Goal: Task Accomplishment & Management: Manage account settings

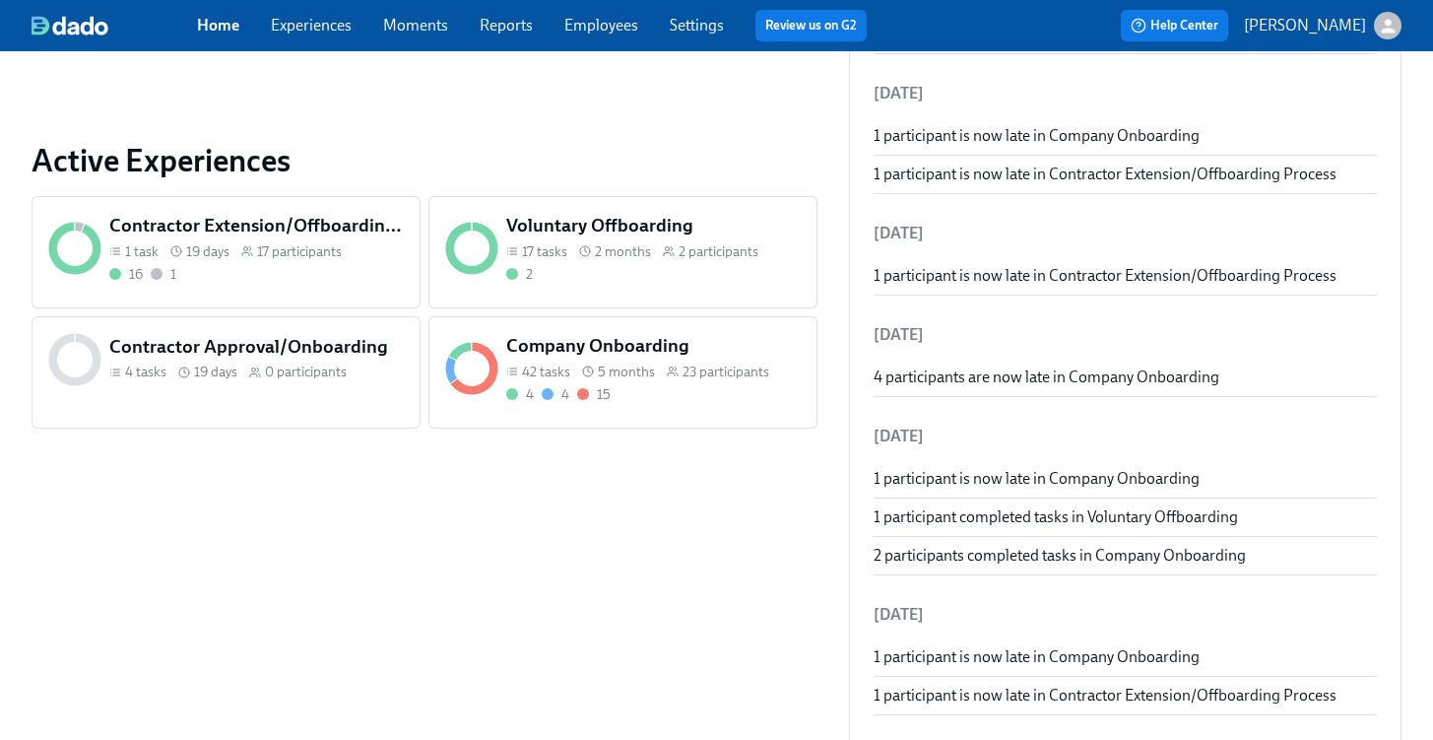
scroll to position [667, 0]
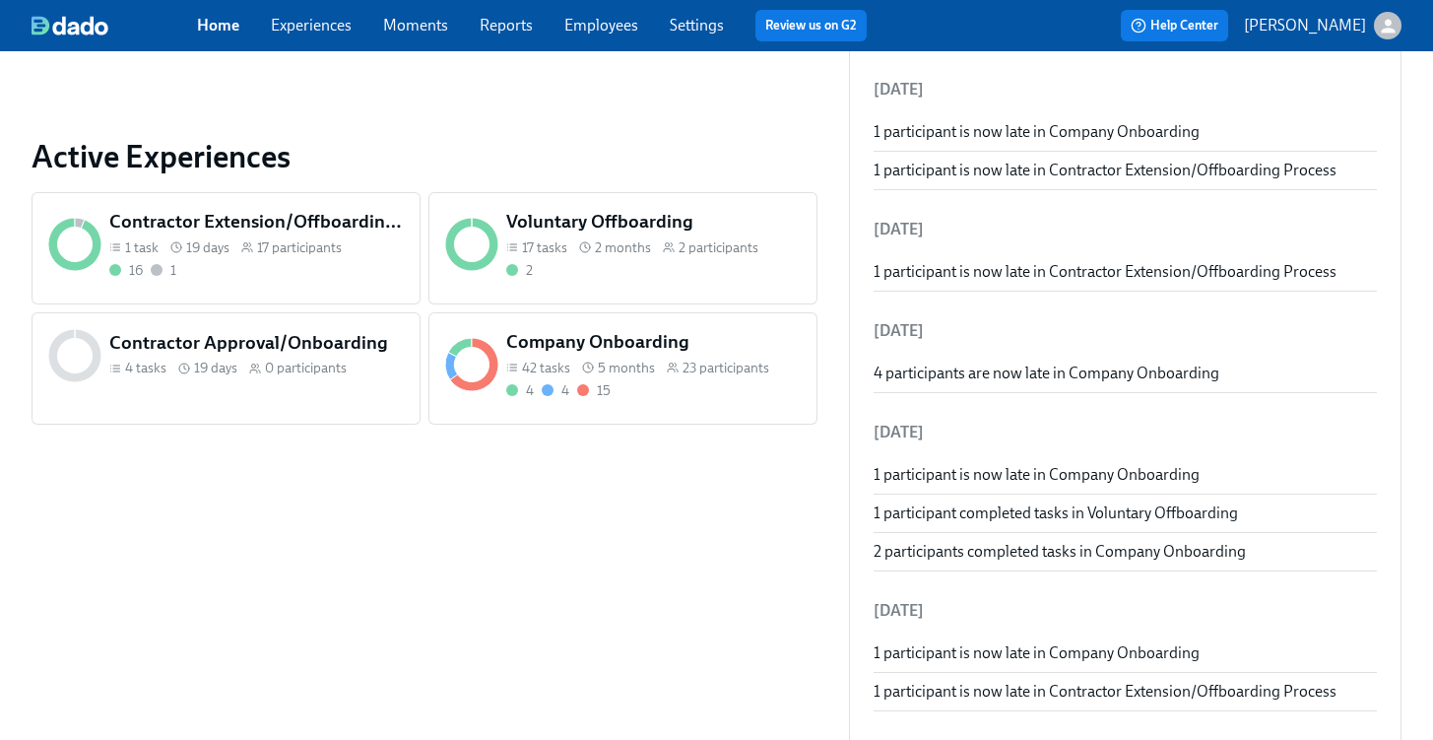
click at [652, 384] on div "4 4 15" at bounding box center [653, 390] width 295 height 19
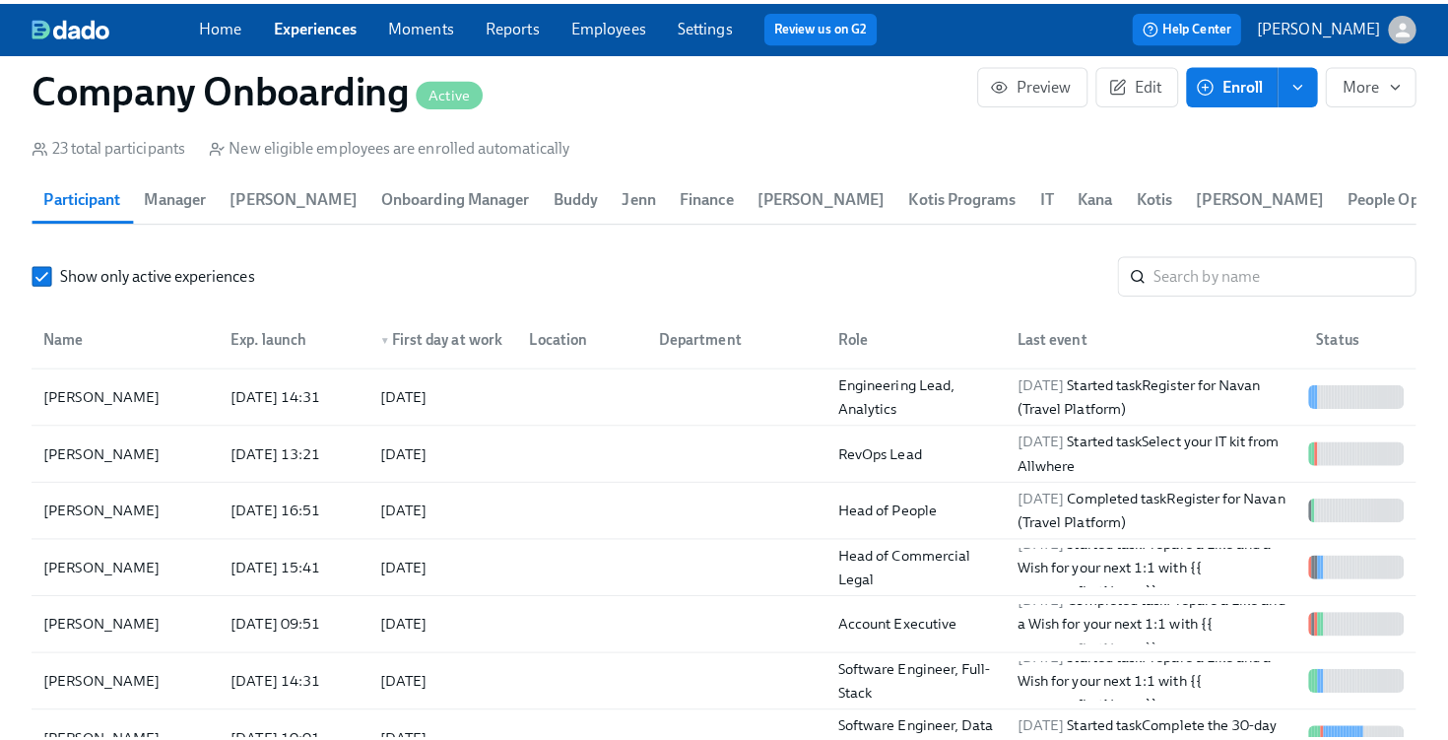
scroll to position [2466, 0]
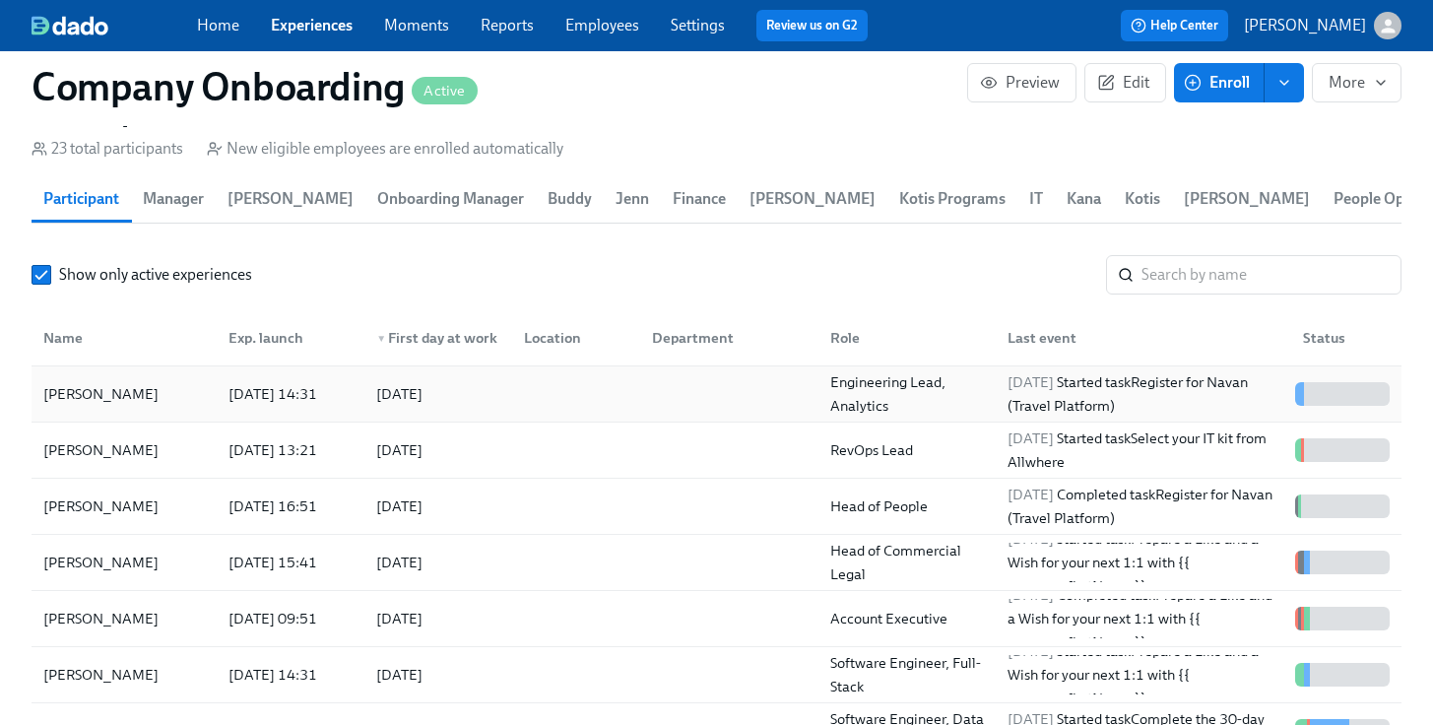
click at [682, 389] on div at bounding box center [724, 393] width 177 height 39
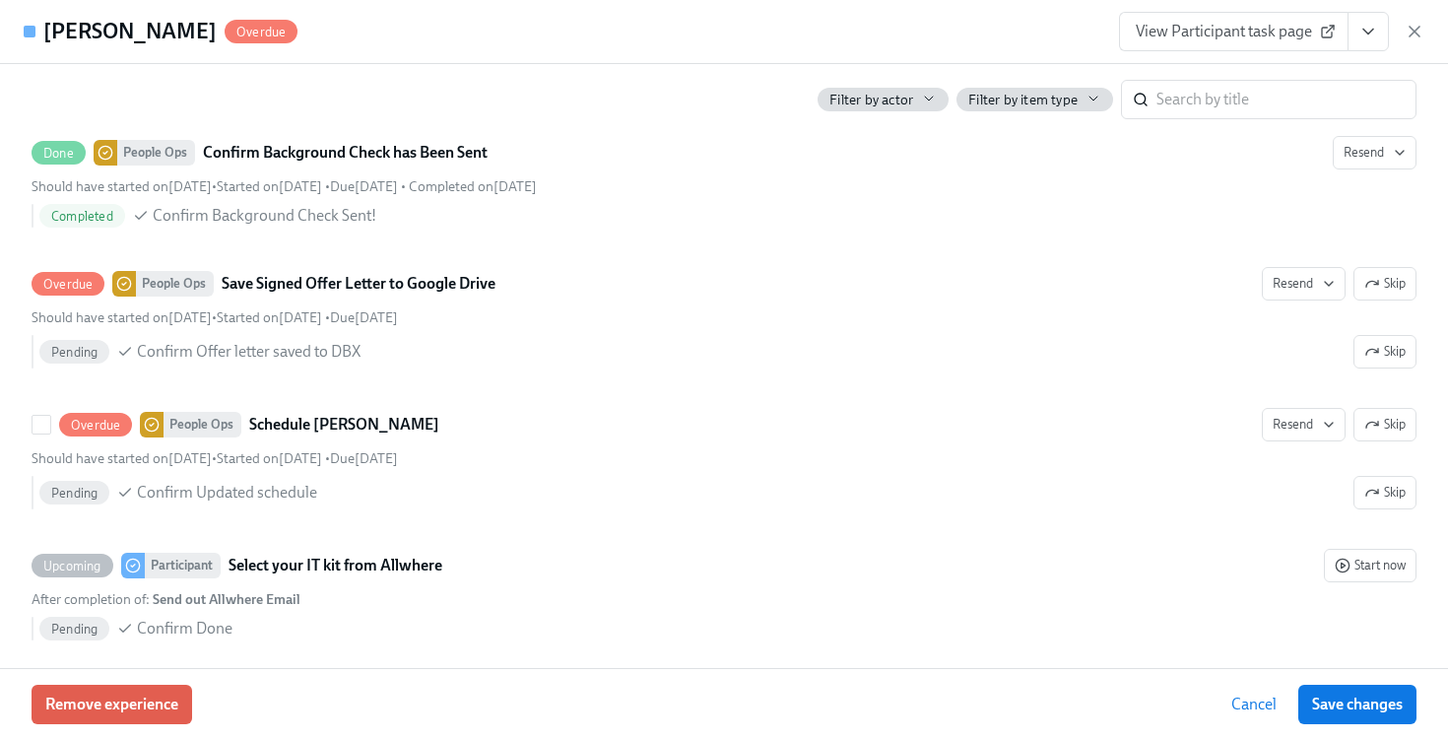
scroll to position [1932, 0]
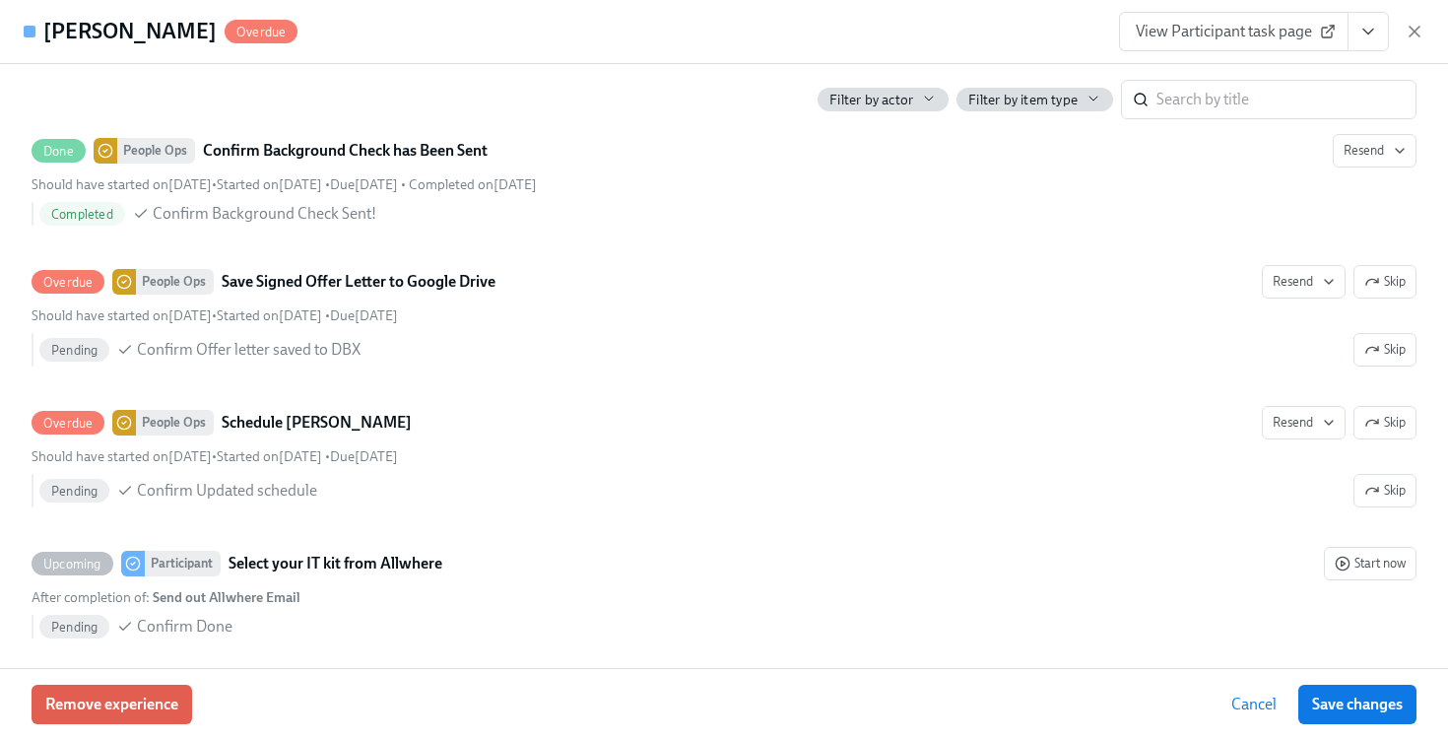
click at [1371, 33] on icon "View task page" at bounding box center [1368, 32] width 20 height 20
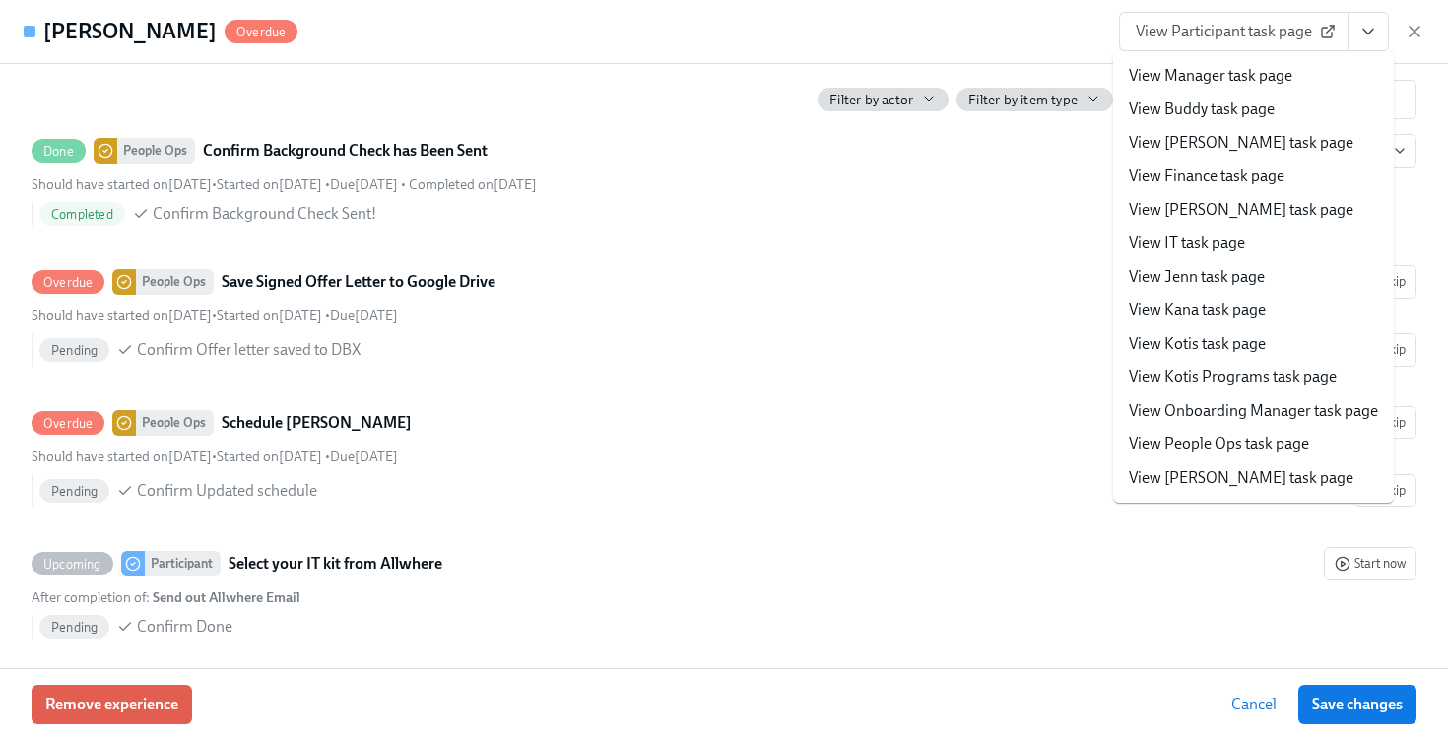
click at [1250, 446] on link "View People Ops task page" at bounding box center [1219, 444] width 180 height 22
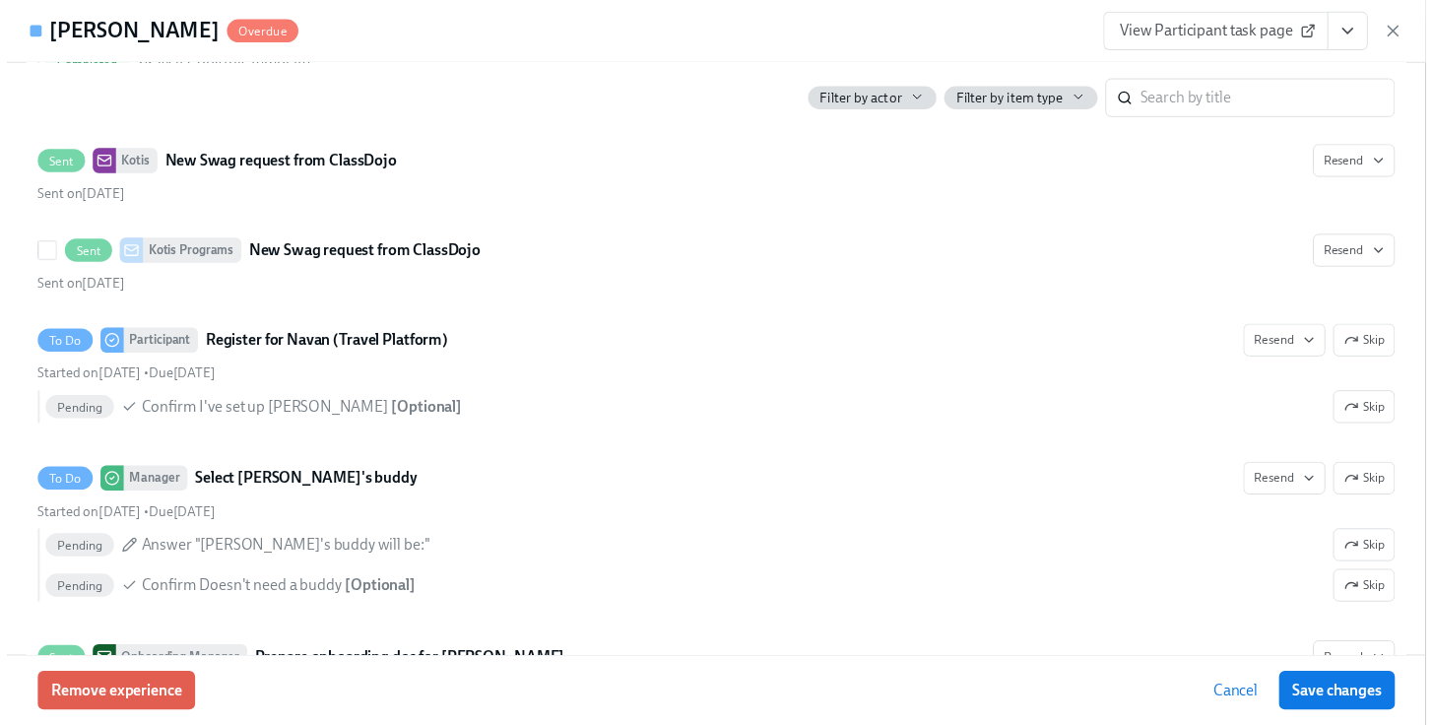
scroll to position [2675, 0]
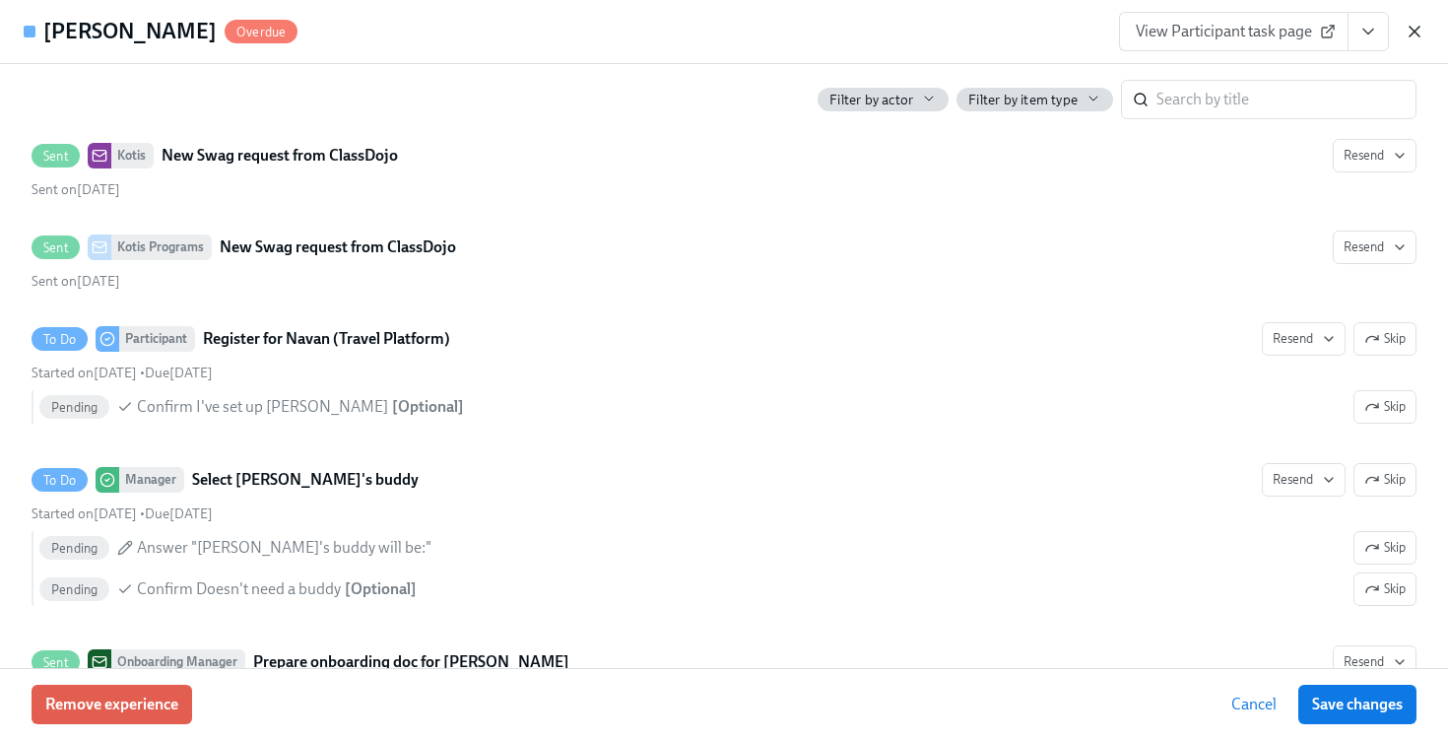
click at [1414, 39] on icon "button" at bounding box center [1414, 32] width 20 height 20
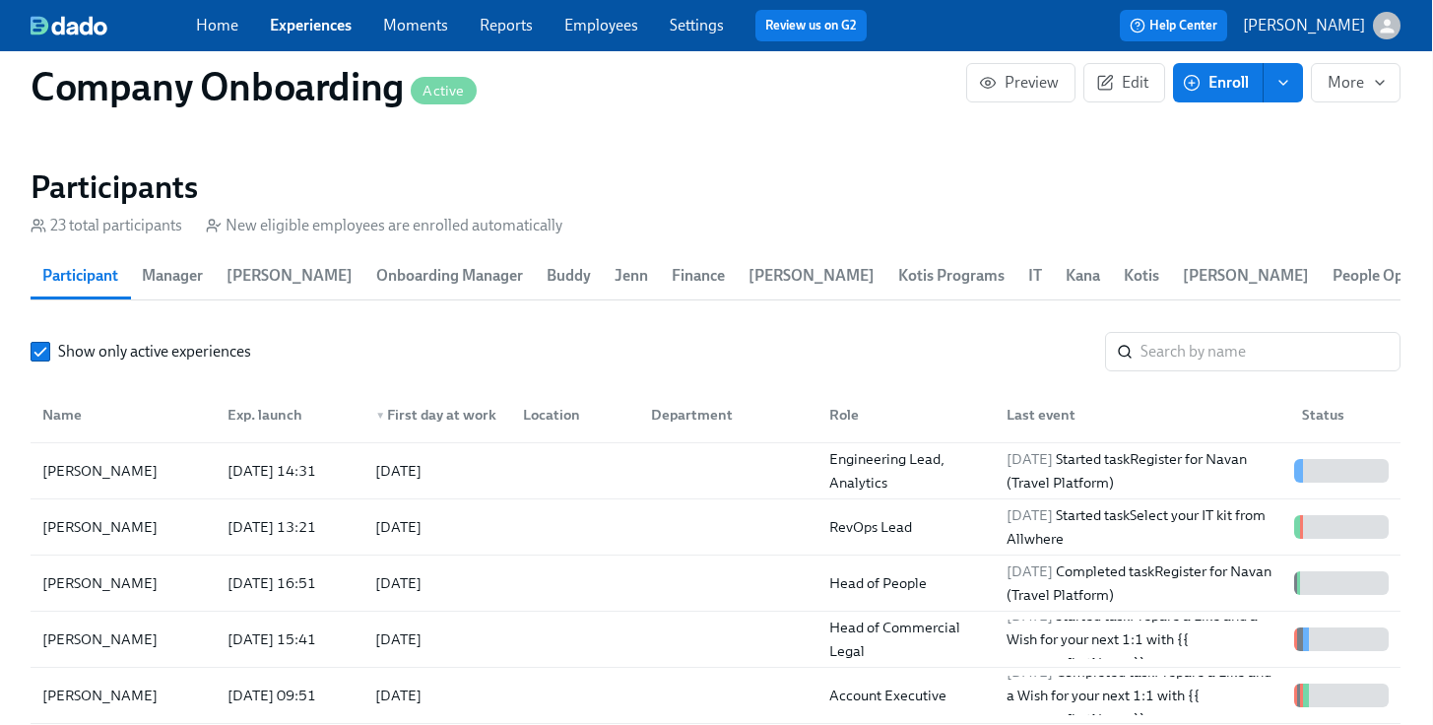
scroll to position [2499, 1]
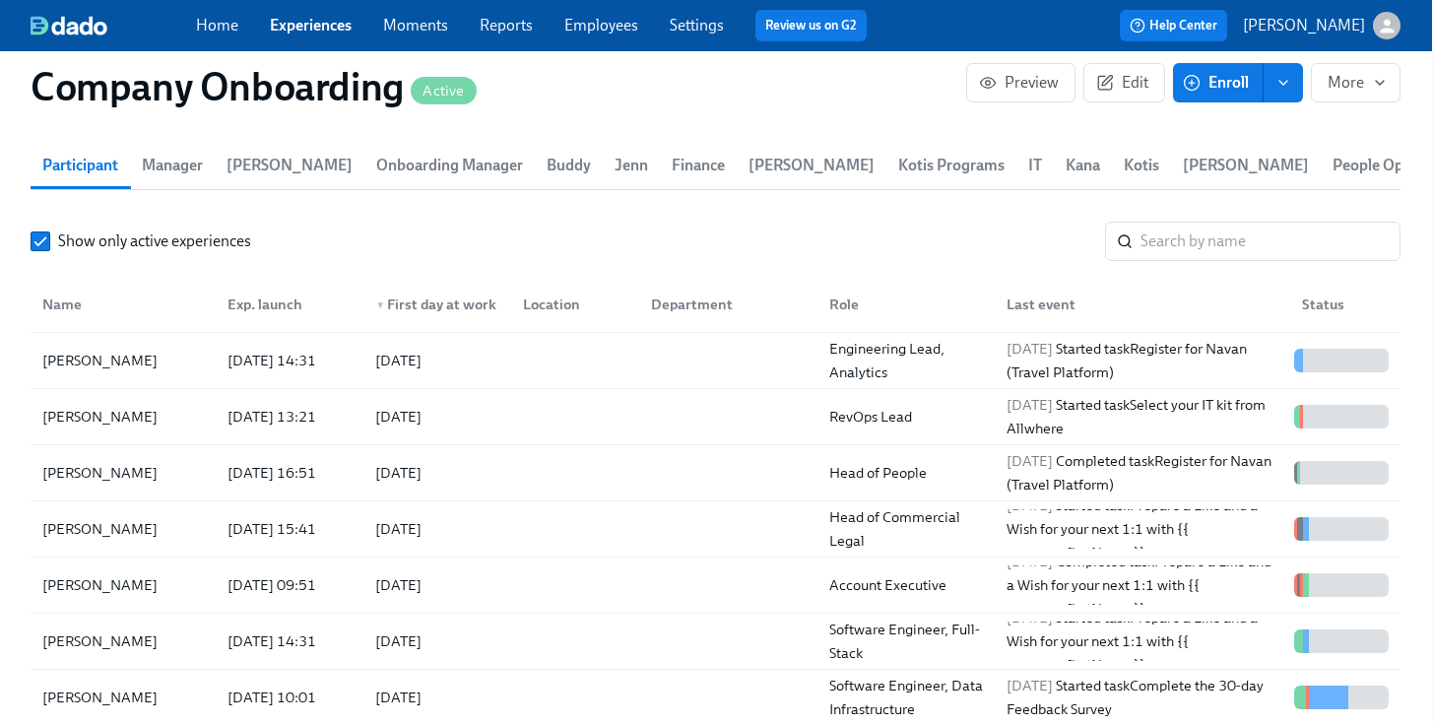
click at [301, 31] on link "Experiences" at bounding box center [311, 25] width 82 height 19
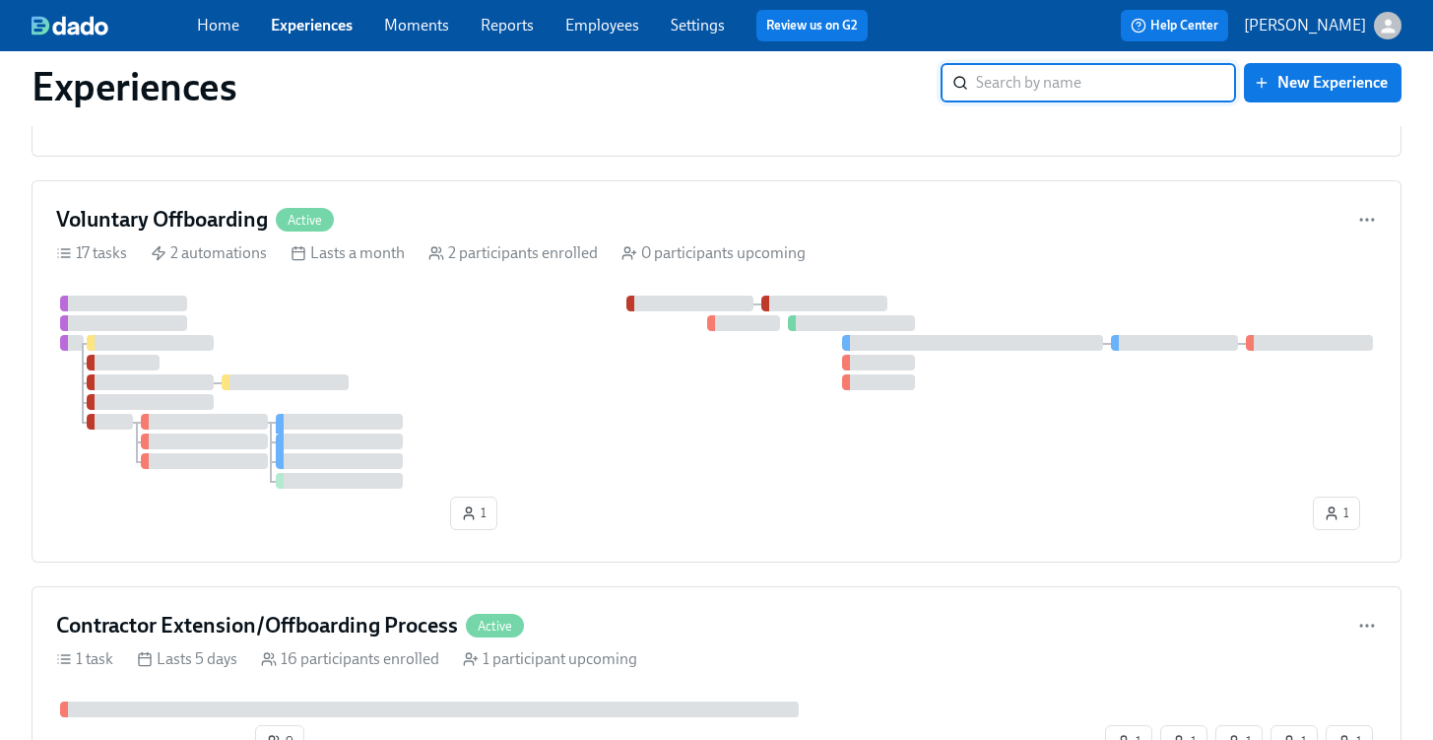
scroll to position [1003, 0]
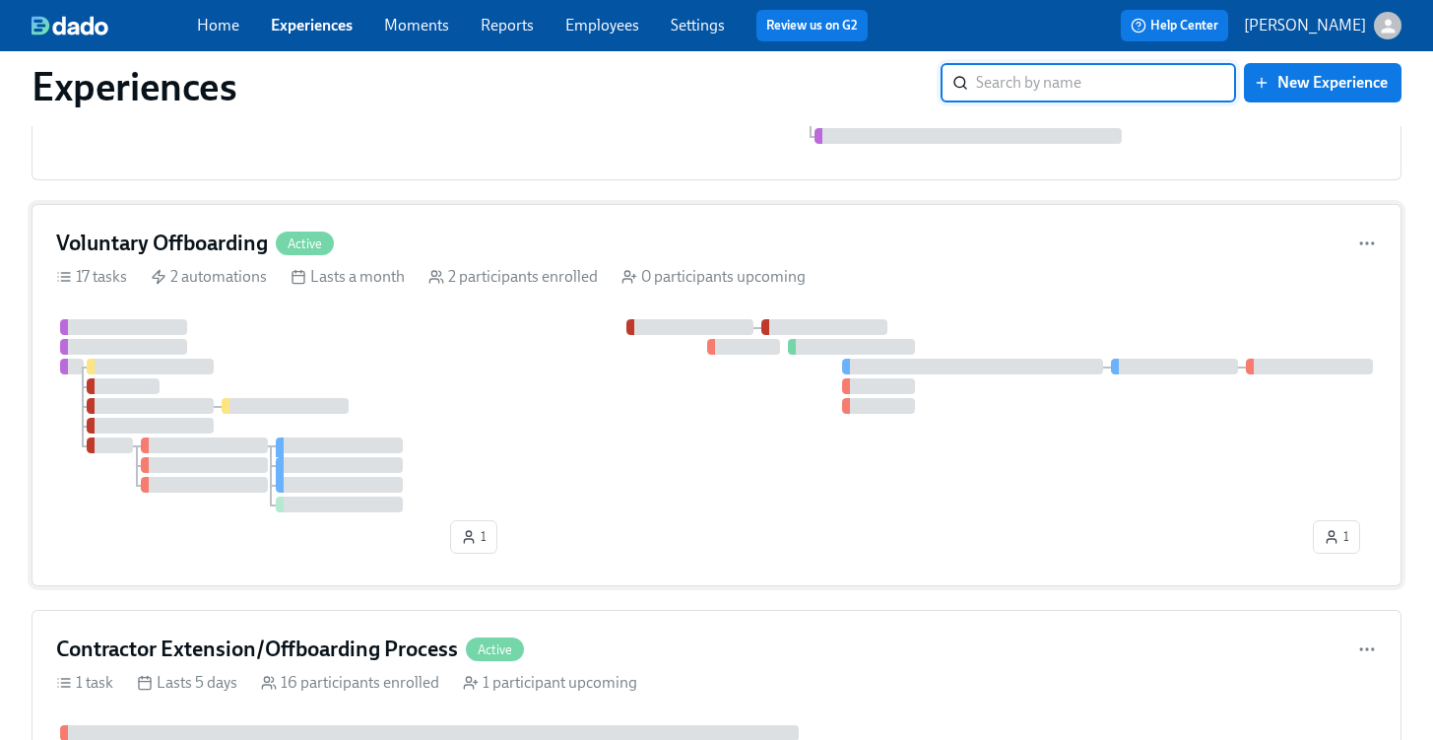
click at [457, 246] on div "Voluntary Offboarding Active" at bounding box center [716, 243] width 1321 height 30
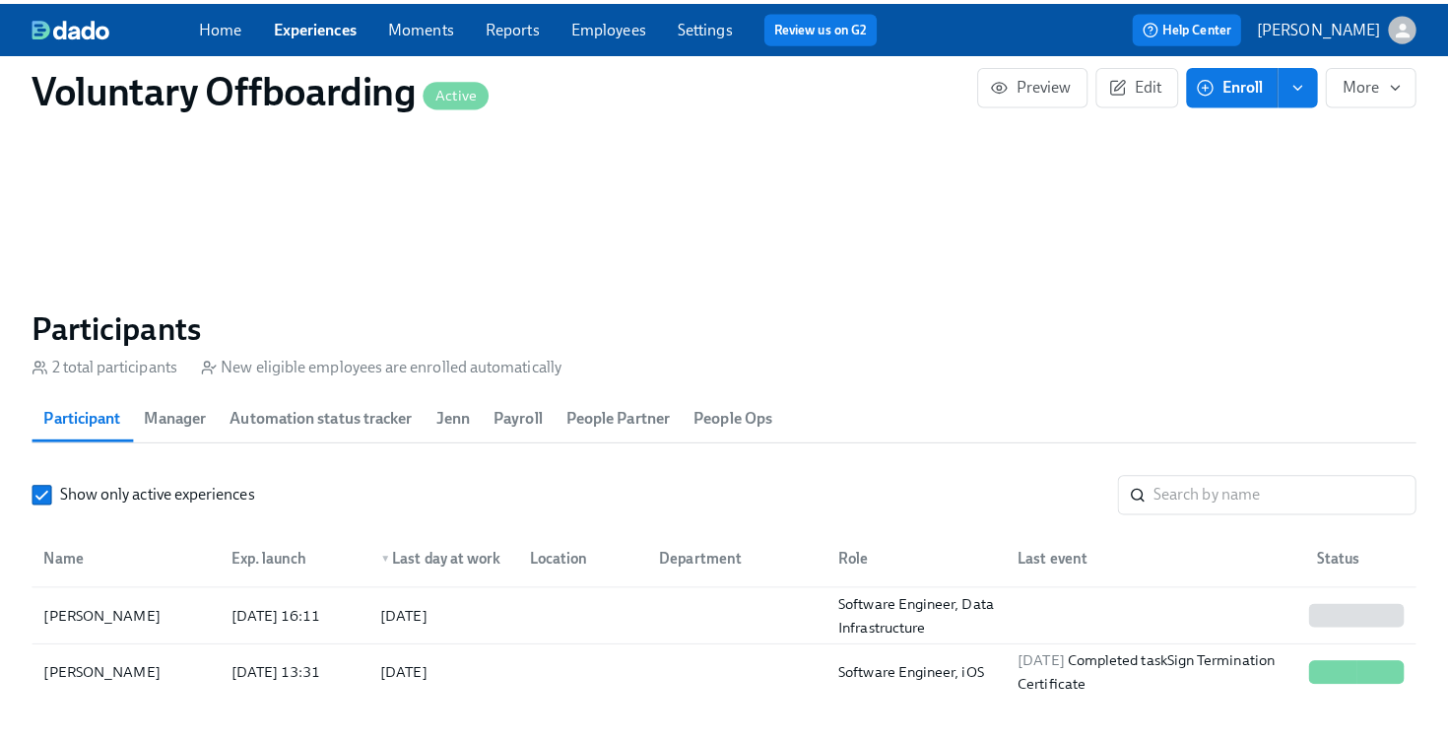
scroll to position [1677, 0]
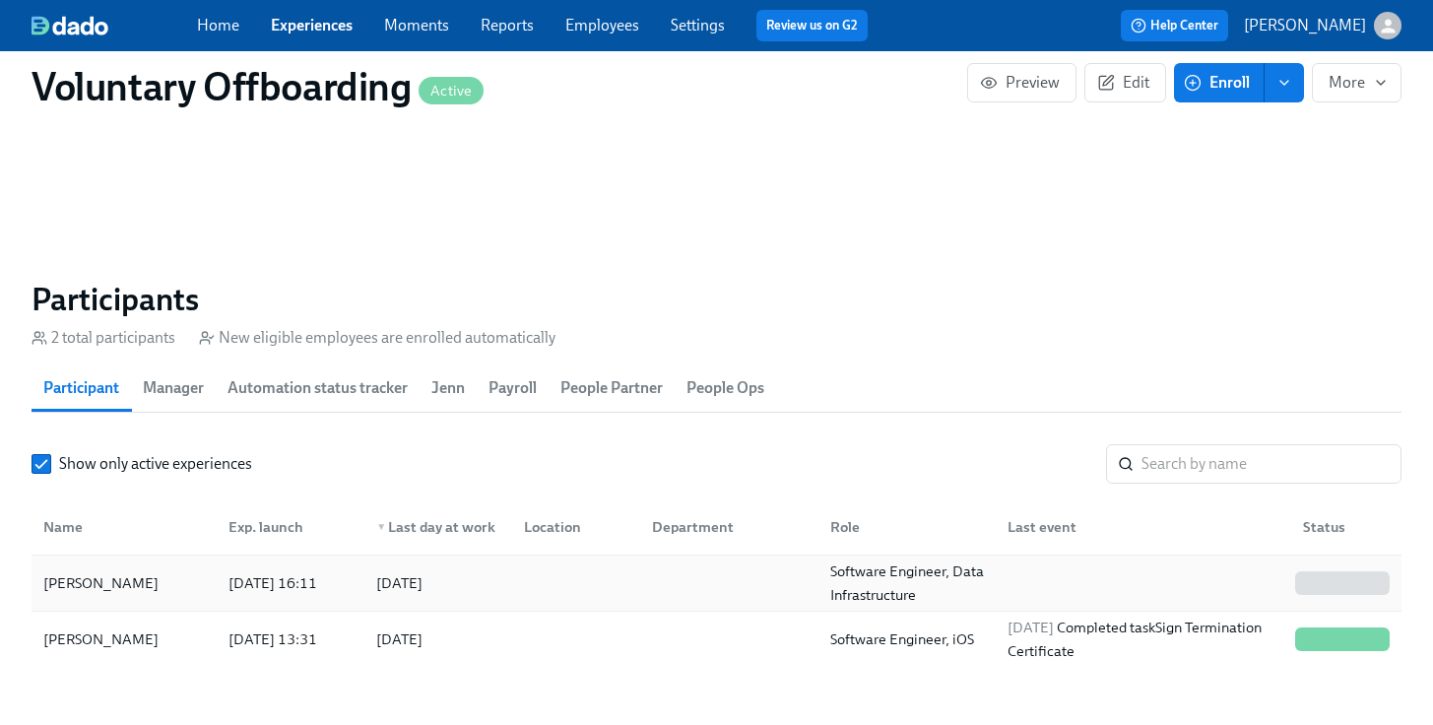
click at [547, 598] on div at bounding box center [572, 582] width 128 height 39
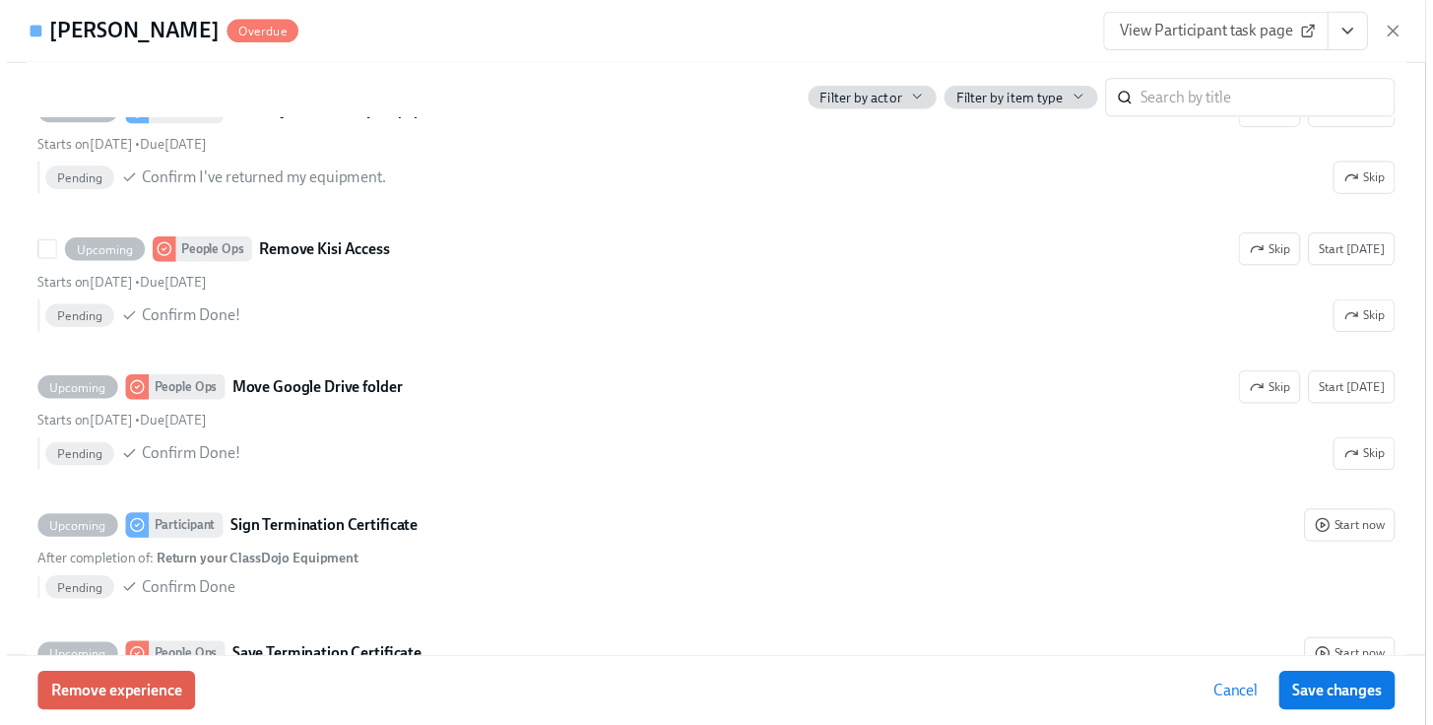
scroll to position [3248, 0]
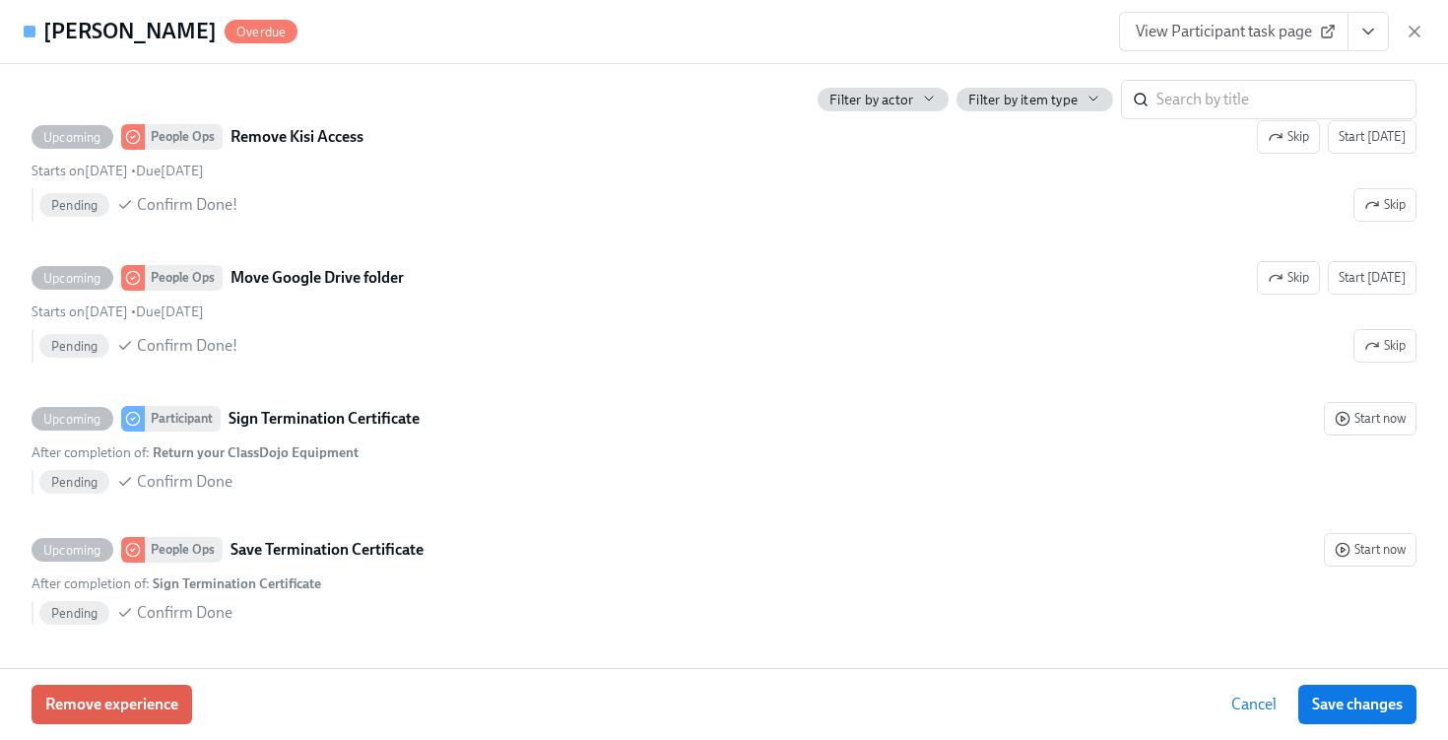
click at [1374, 31] on icon "View task page" at bounding box center [1368, 32] width 20 height 20
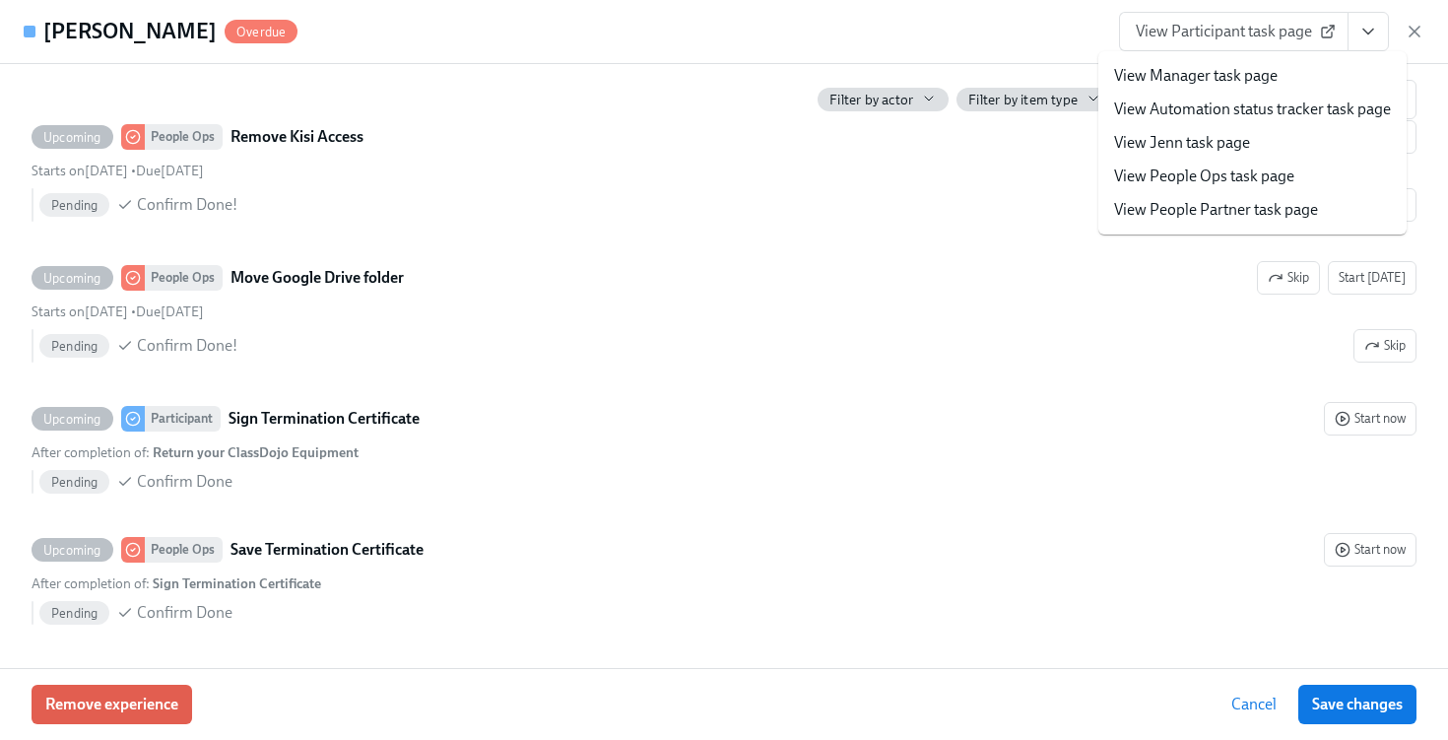
click at [1280, 176] on link "View People Ops task page" at bounding box center [1204, 176] width 180 height 22
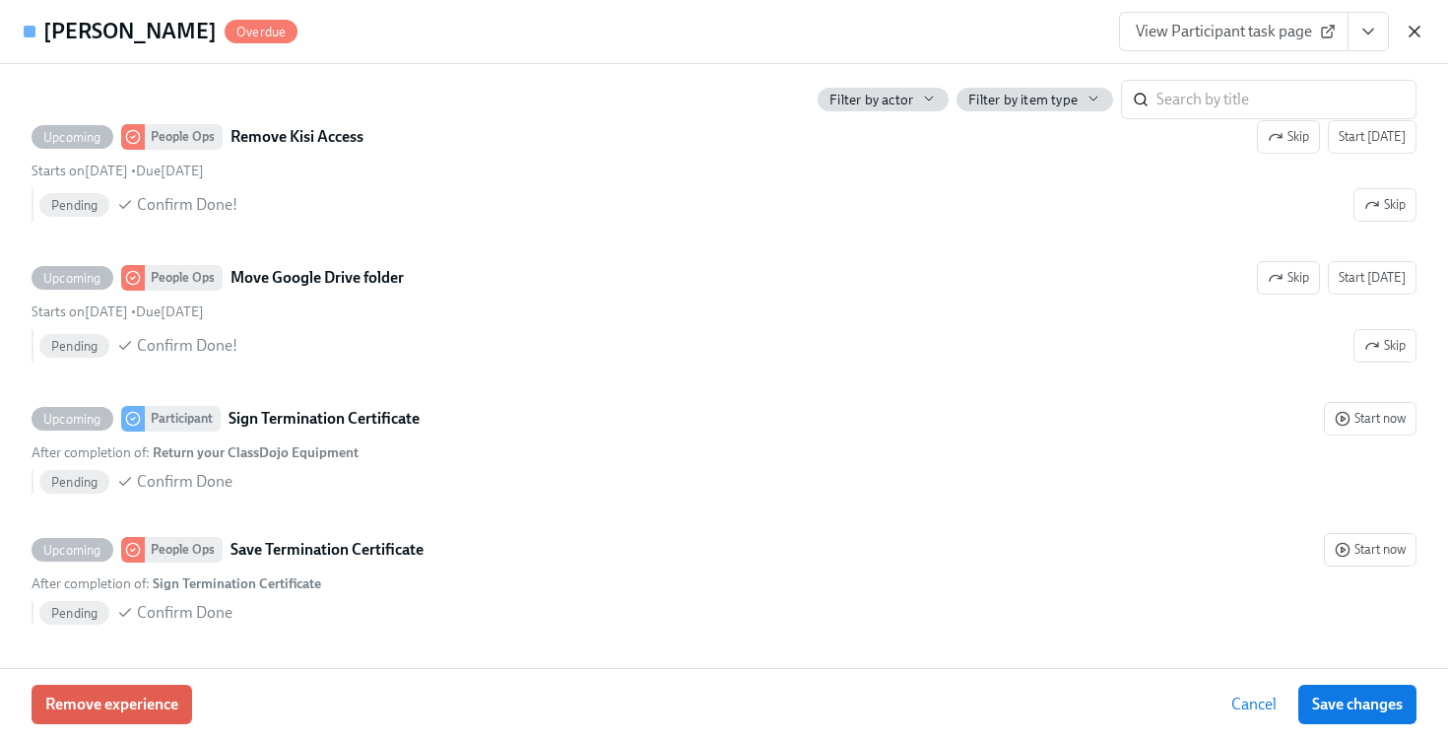
click at [1416, 39] on icon "button" at bounding box center [1414, 32] width 20 height 20
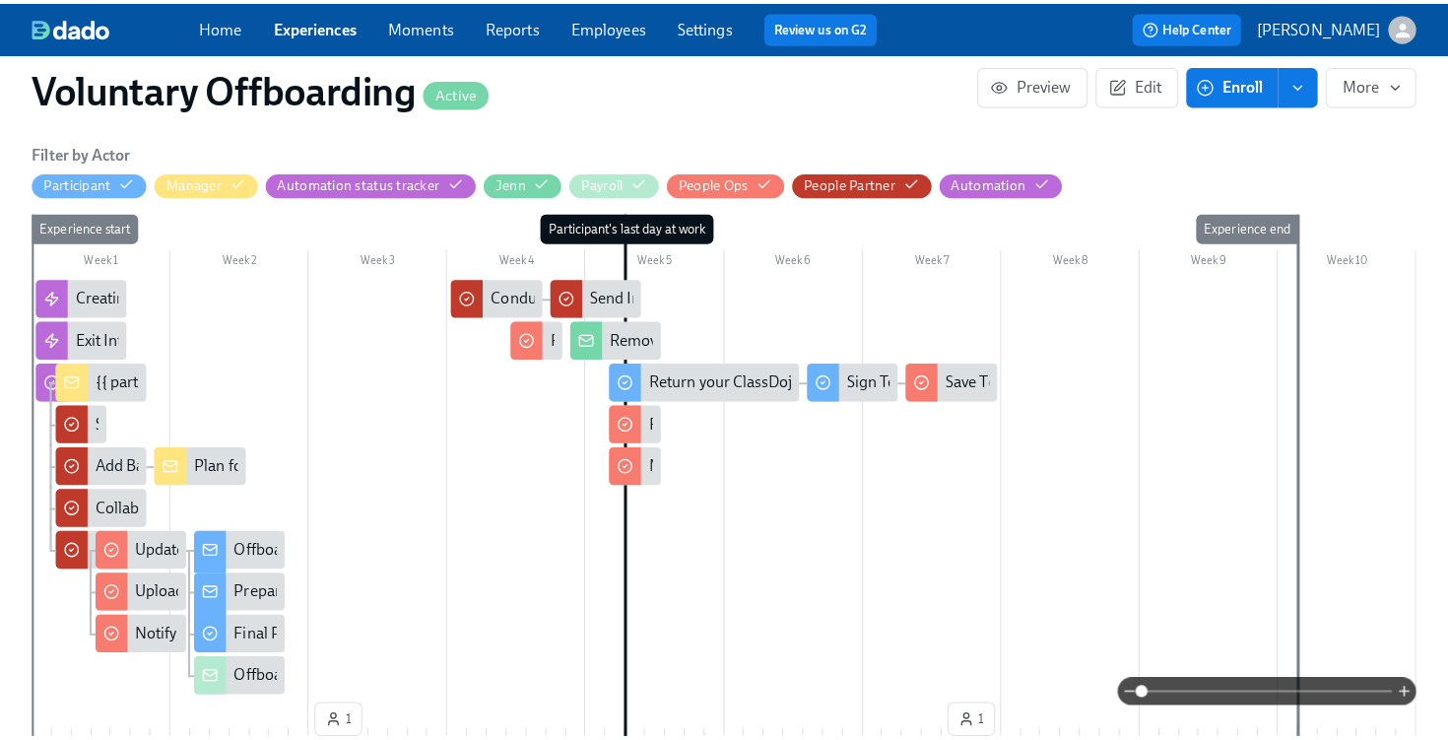
scroll to position [505, 0]
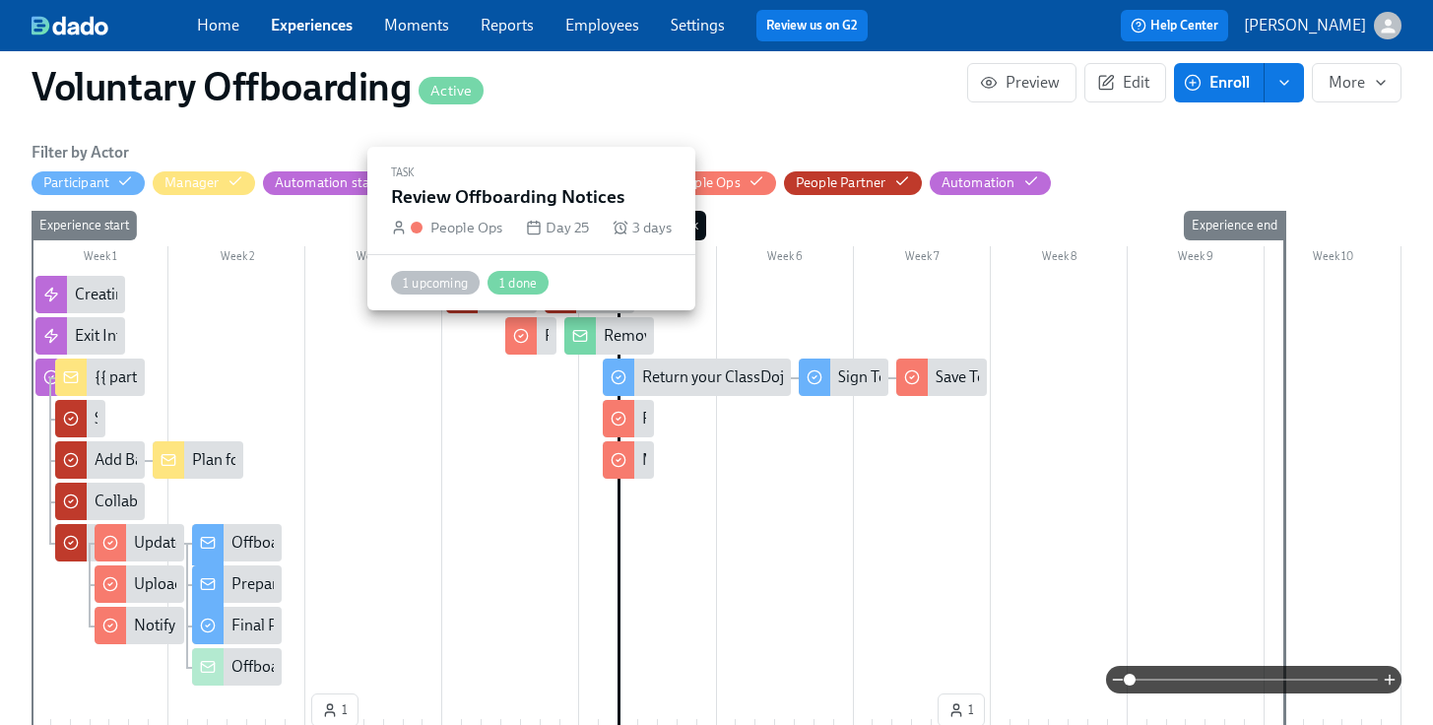
click at [534, 329] on div at bounding box center [521, 335] width 32 height 37
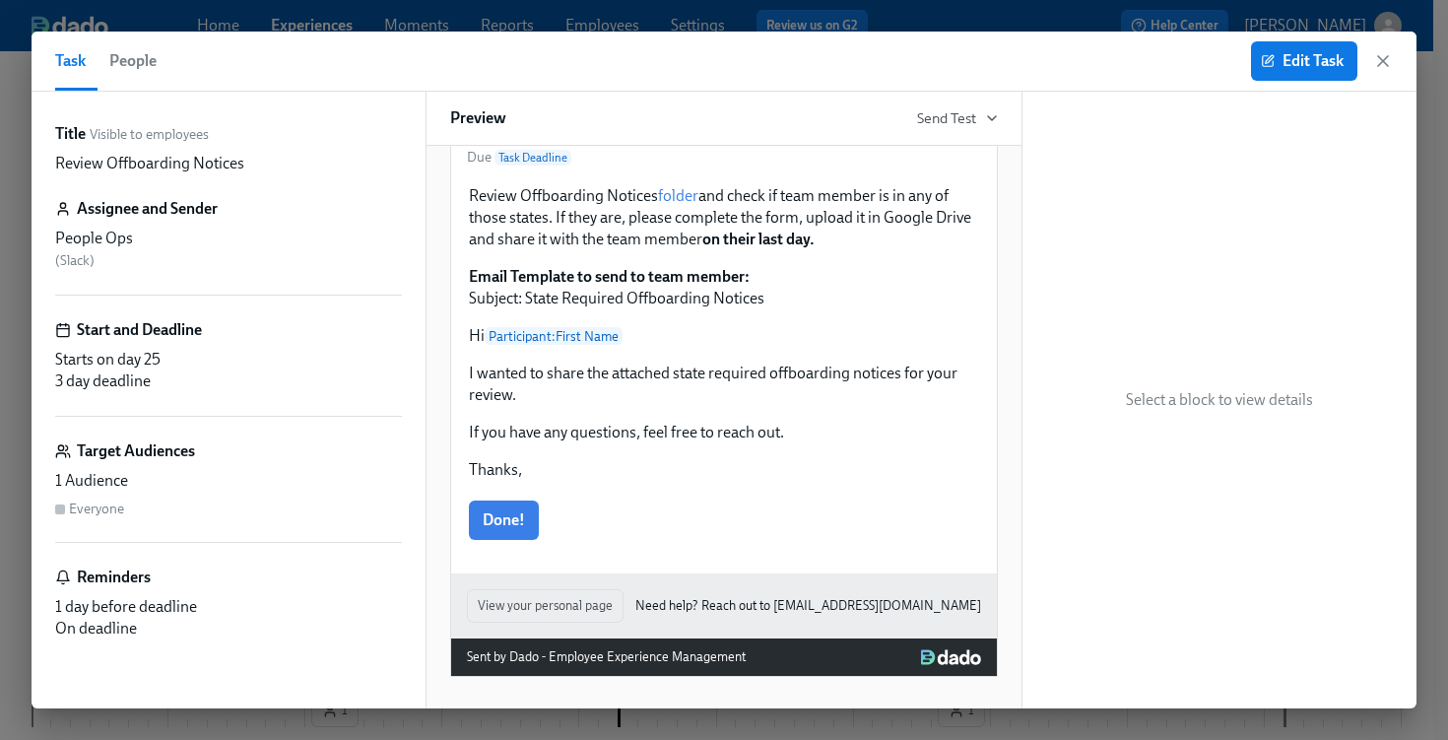
scroll to position [302, 0]
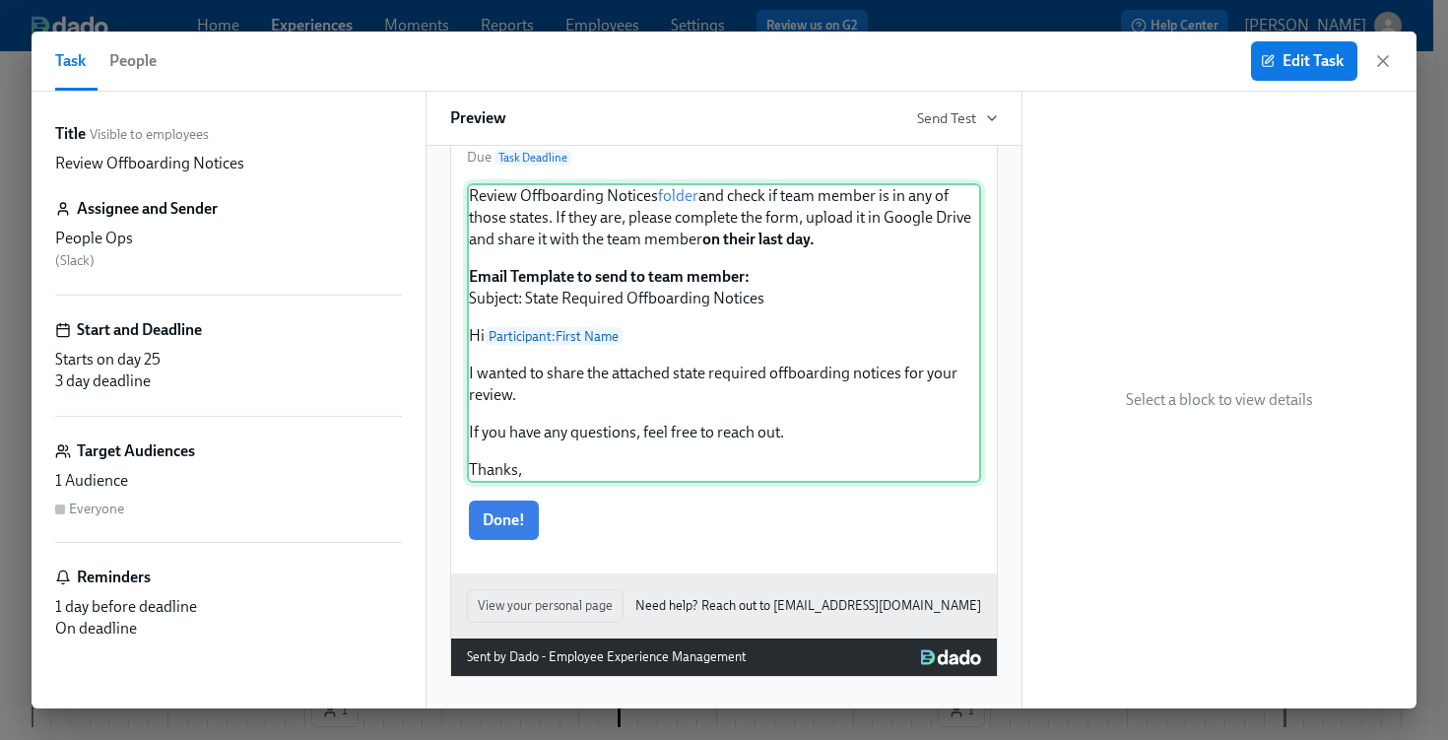
click at [762, 430] on div "Review Offboarding Notices folder and check if team member is in any of those s…" at bounding box center [724, 332] width 514 height 299
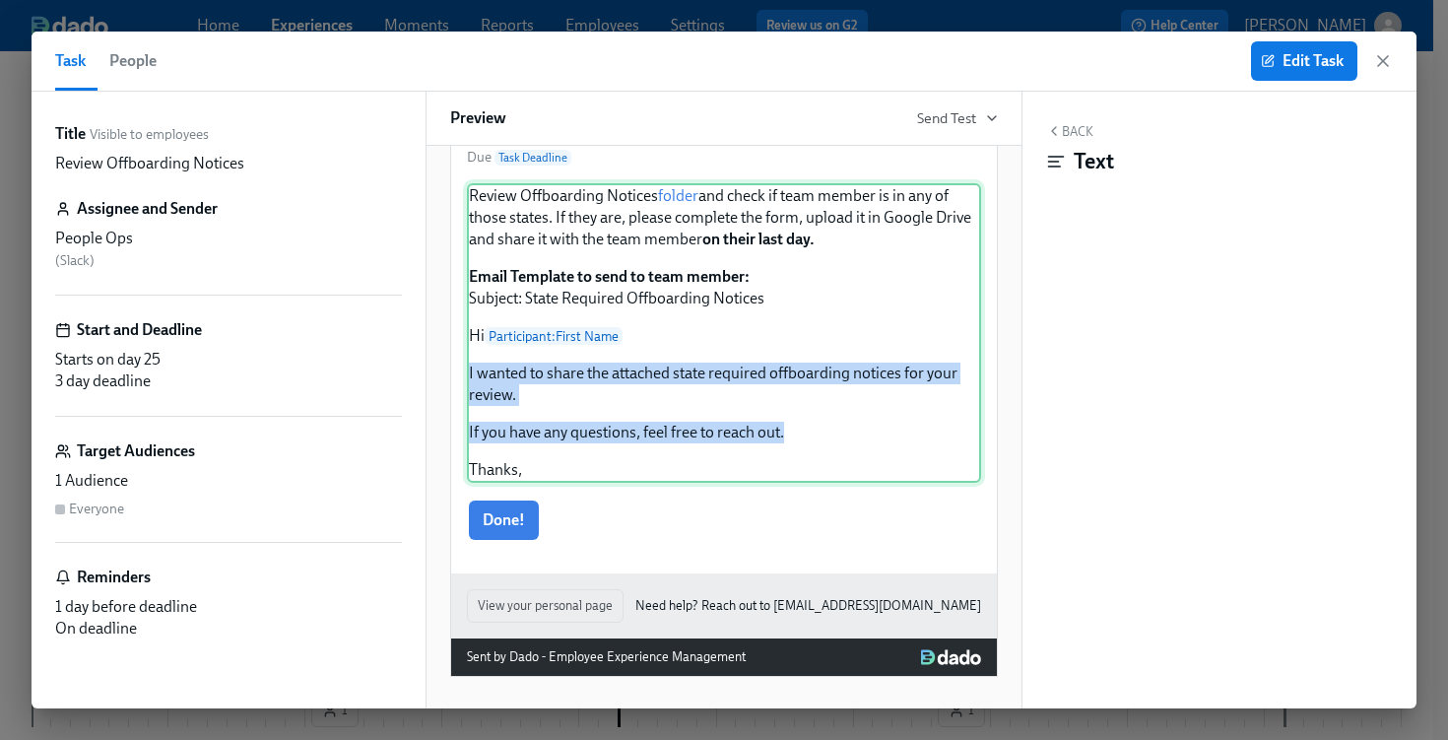
drag, startPoint x: 786, startPoint y: 431, endPoint x: 466, endPoint y: 377, distance: 324.6
click at [467, 377] on div "Review Offboarding Notices folder and check if team member is in any of those s…" at bounding box center [724, 332] width 514 height 299
copy div "I wanted to share the attached state required offboarding notices for your revi…"
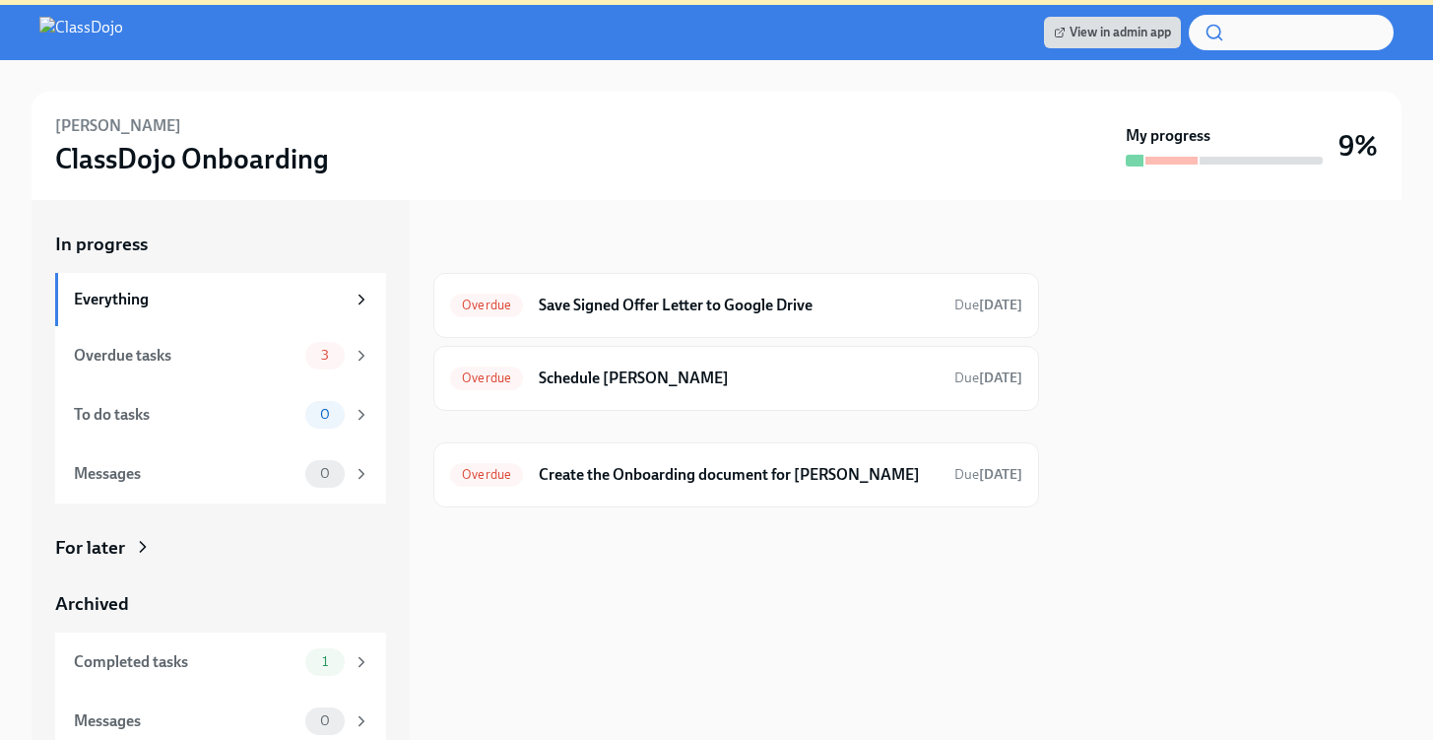
scroll to position [216, 0]
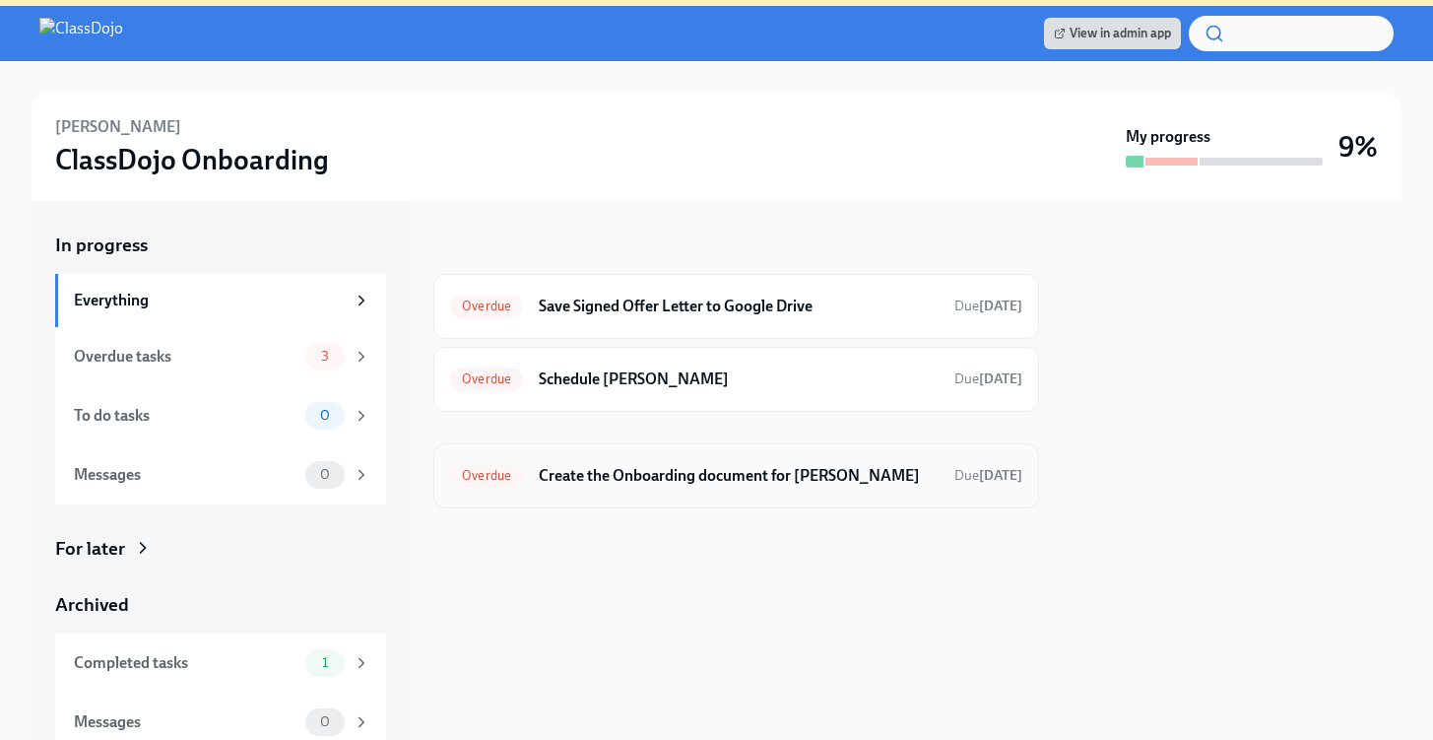
click at [730, 474] on h6 "Create the Onboarding document for Alex Welch" at bounding box center [739, 476] width 400 height 22
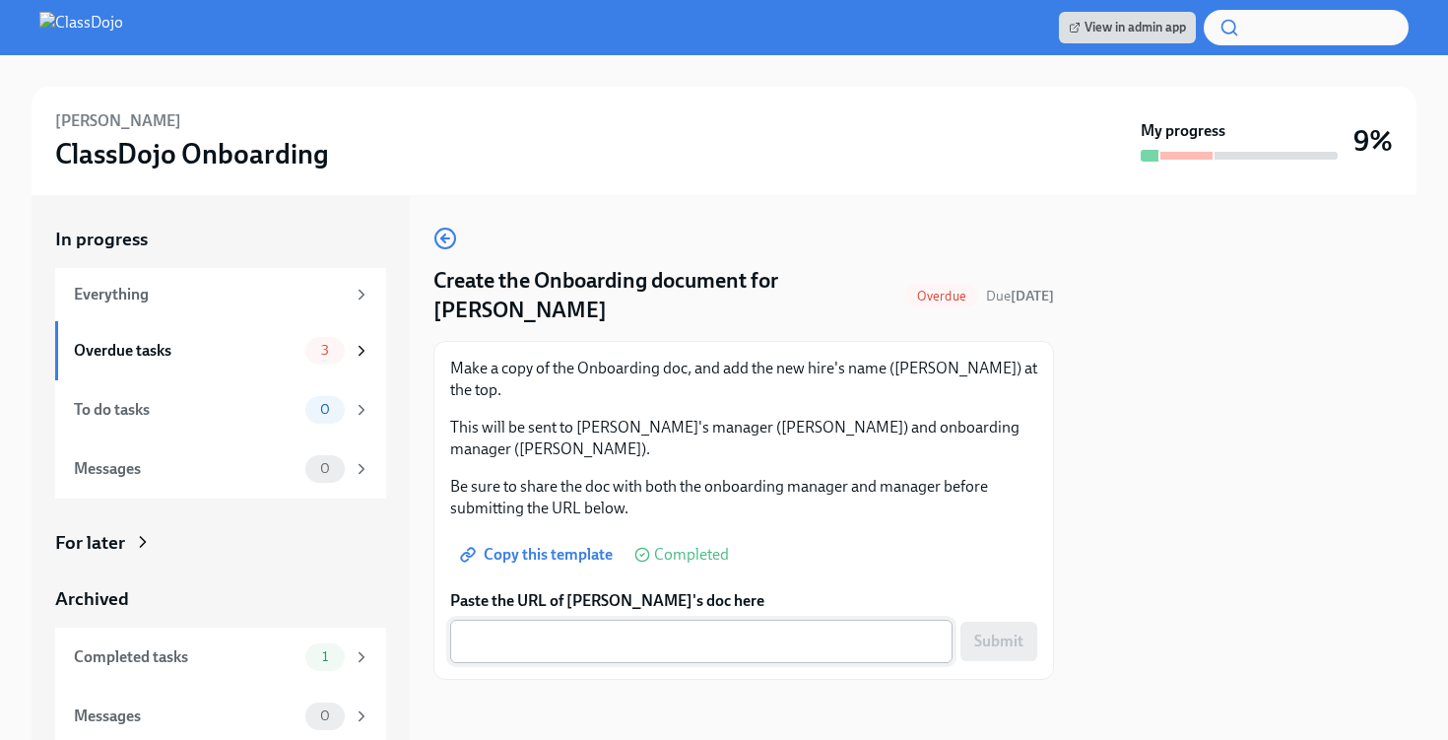
click at [675, 629] on textarea "Paste the URL of Alex's doc here" at bounding box center [701, 641] width 479 height 24
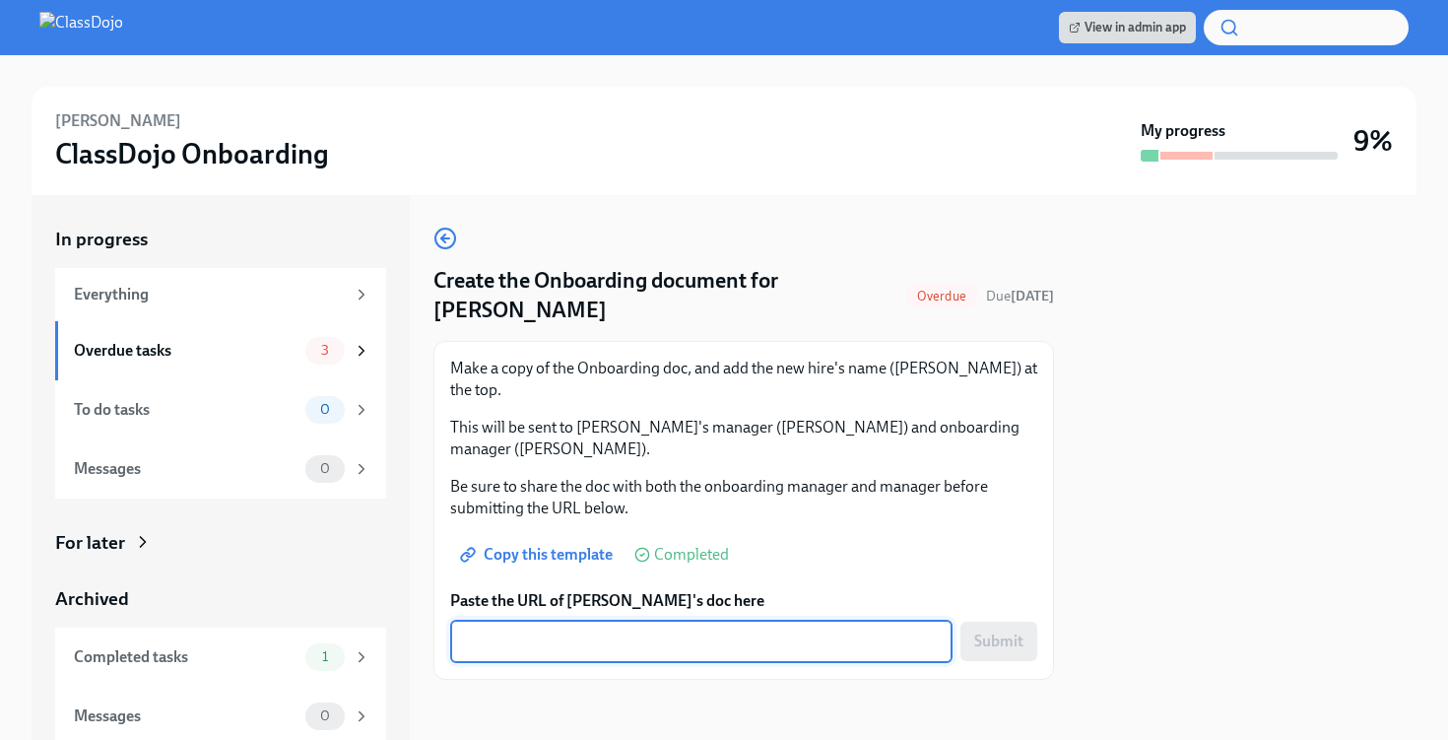
paste textarea "https://docs.google.com/document/d/15UBoQePR08blfWBp6Cc9nuZmRu4kQcF83FwQCcLHnSM…"
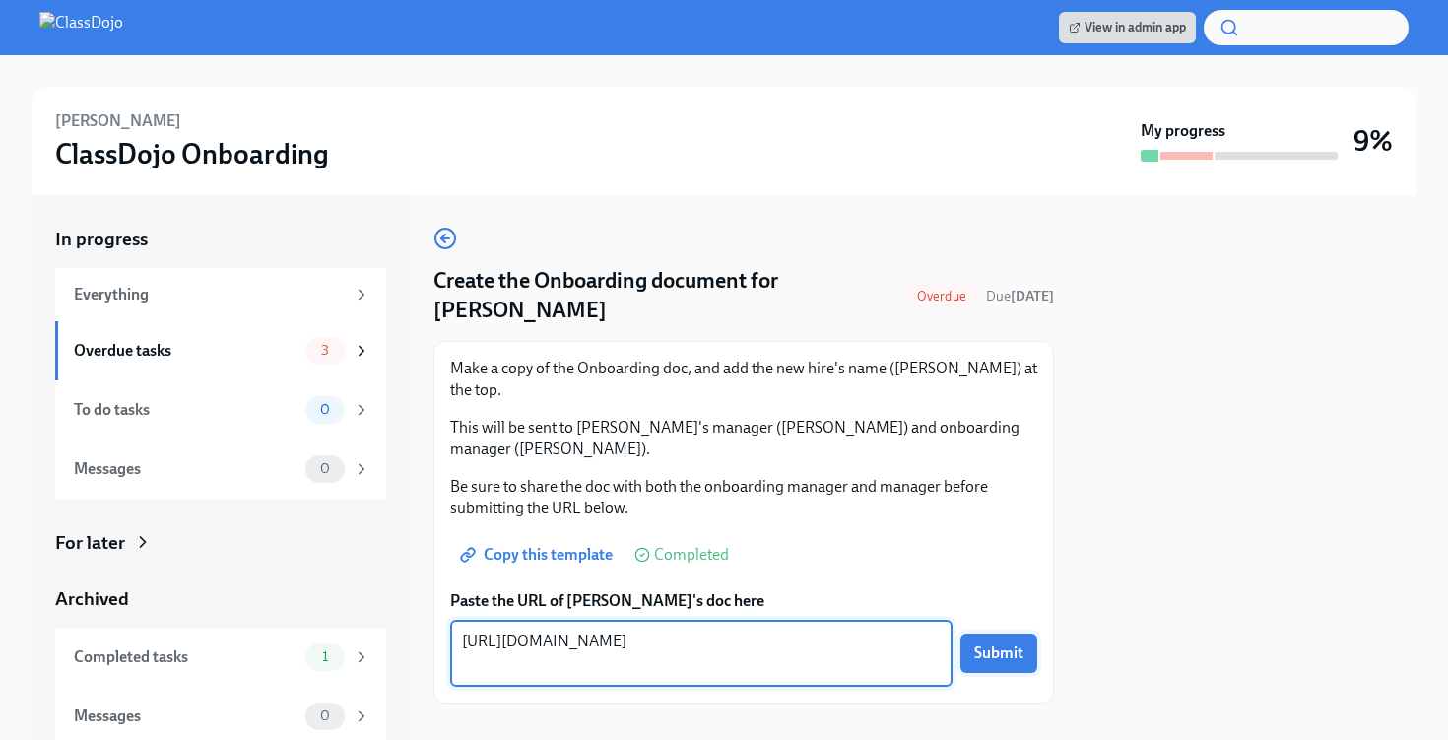
type textarea "https://docs.google.com/document/d/15UBoQePR08blfWBp6Cc9nuZmRu4kQcF83FwQCcLHnSM…"
click at [1005, 643] on span "Submit" at bounding box center [998, 653] width 49 height 20
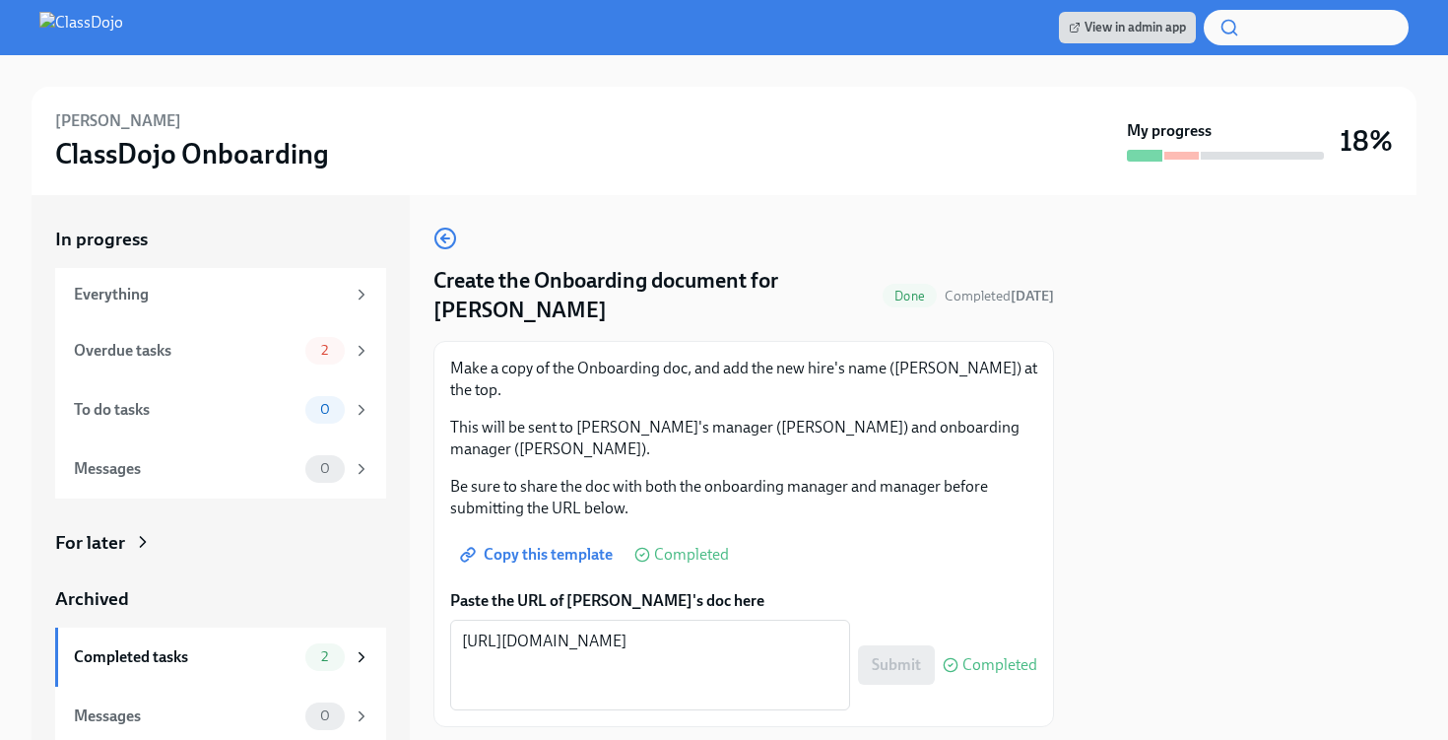
click at [446, 237] on icon "button" at bounding box center [445, 238] width 24 height 24
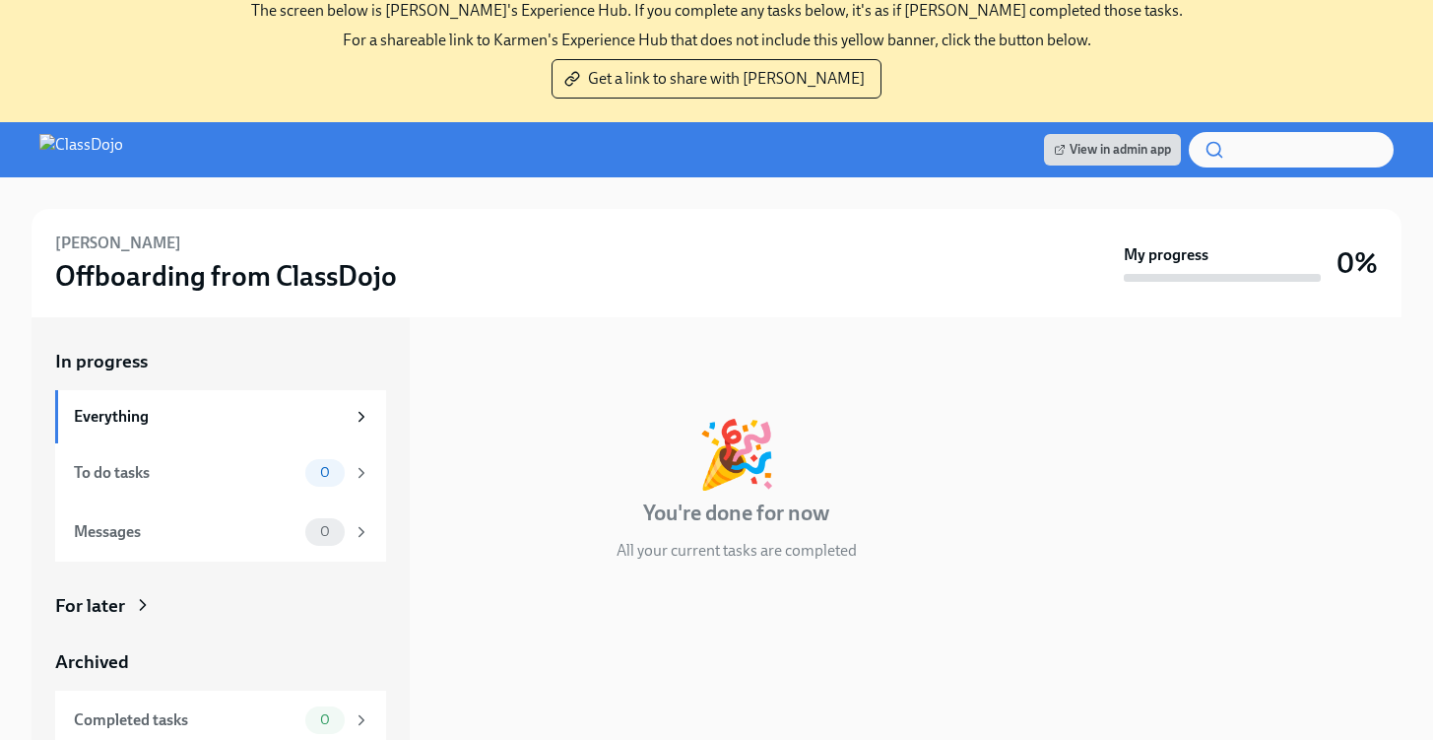
scroll to position [222, 0]
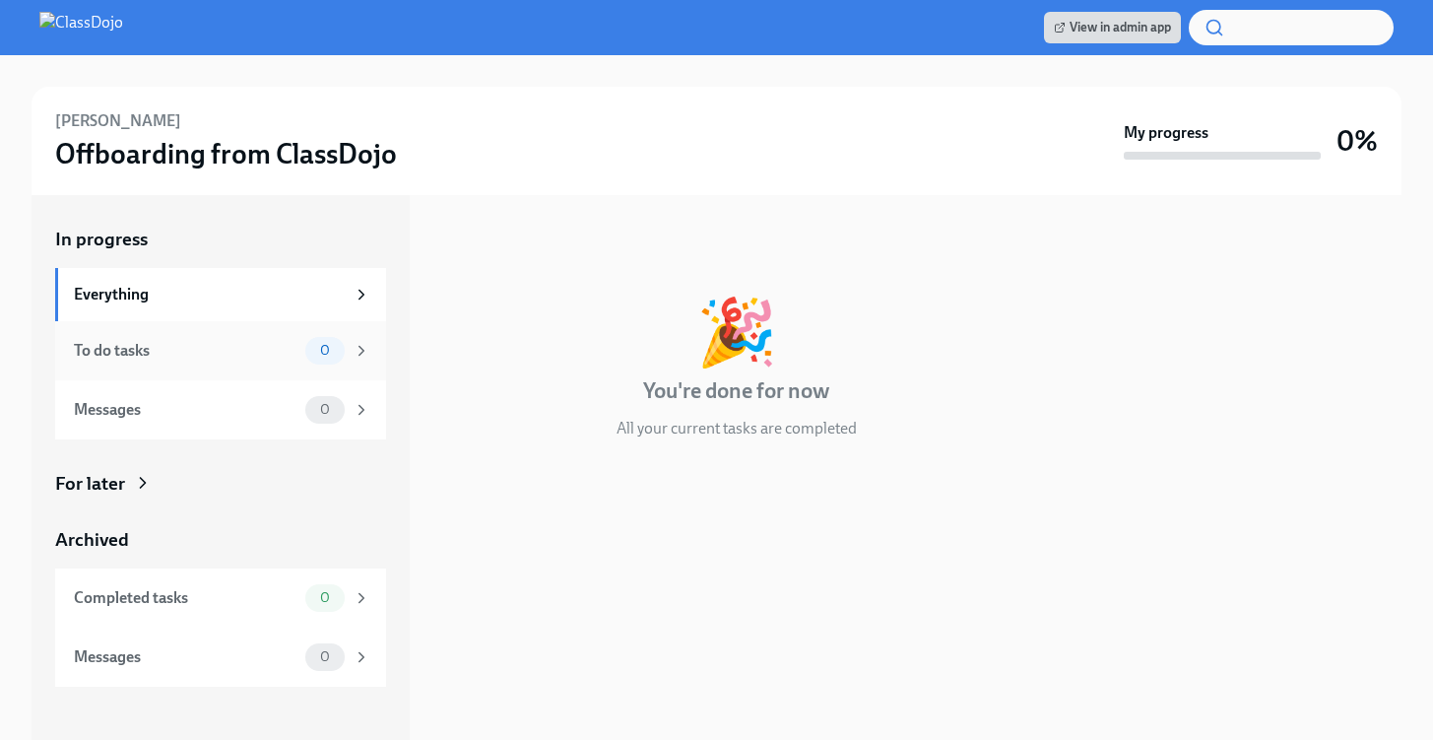
click at [233, 351] on div "To do tasks" at bounding box center [186, 351] width 224 height 22
